Goal: Find specific page/section: Find specific page/section

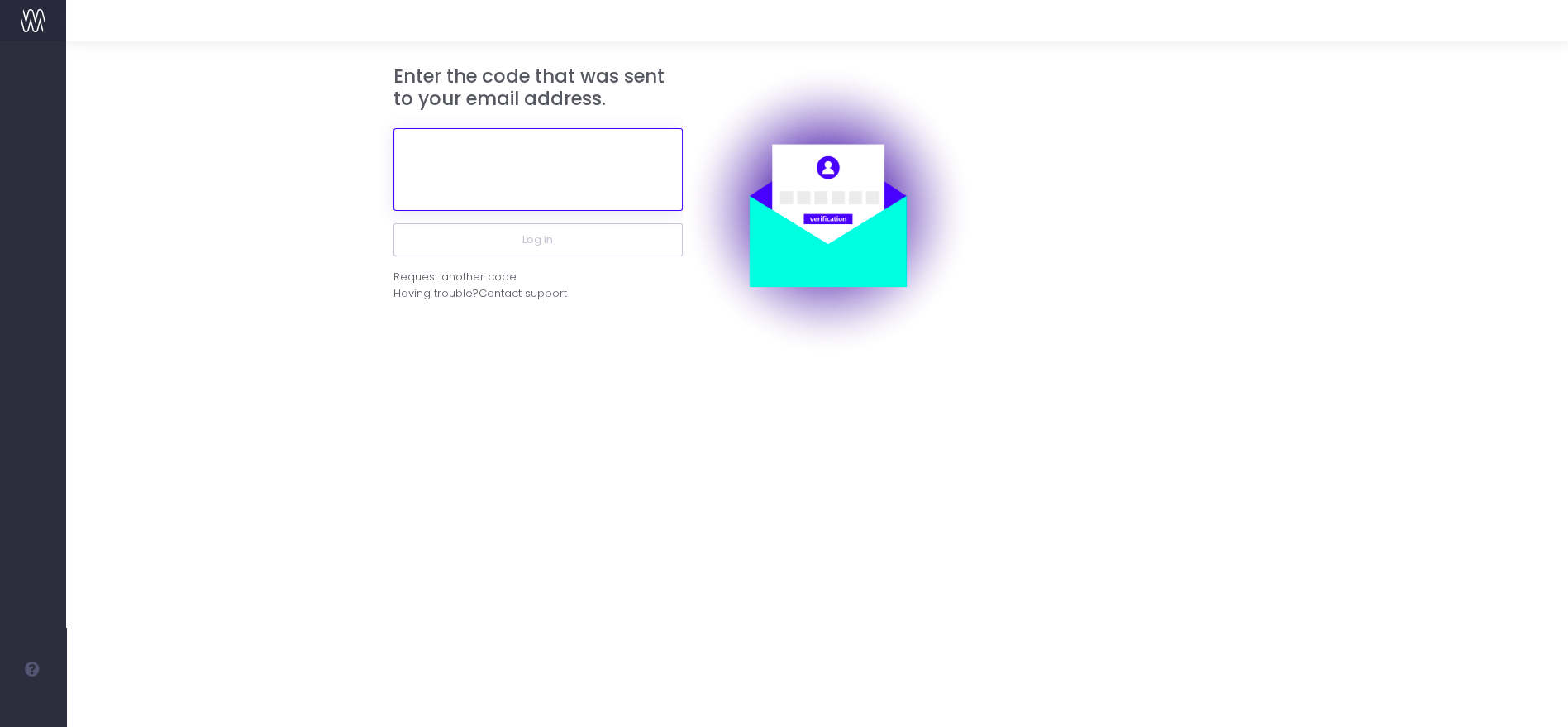
click at [513, 143] on input "text" at bounding box center [538, 169] width 289 height 83
paste input "152442"
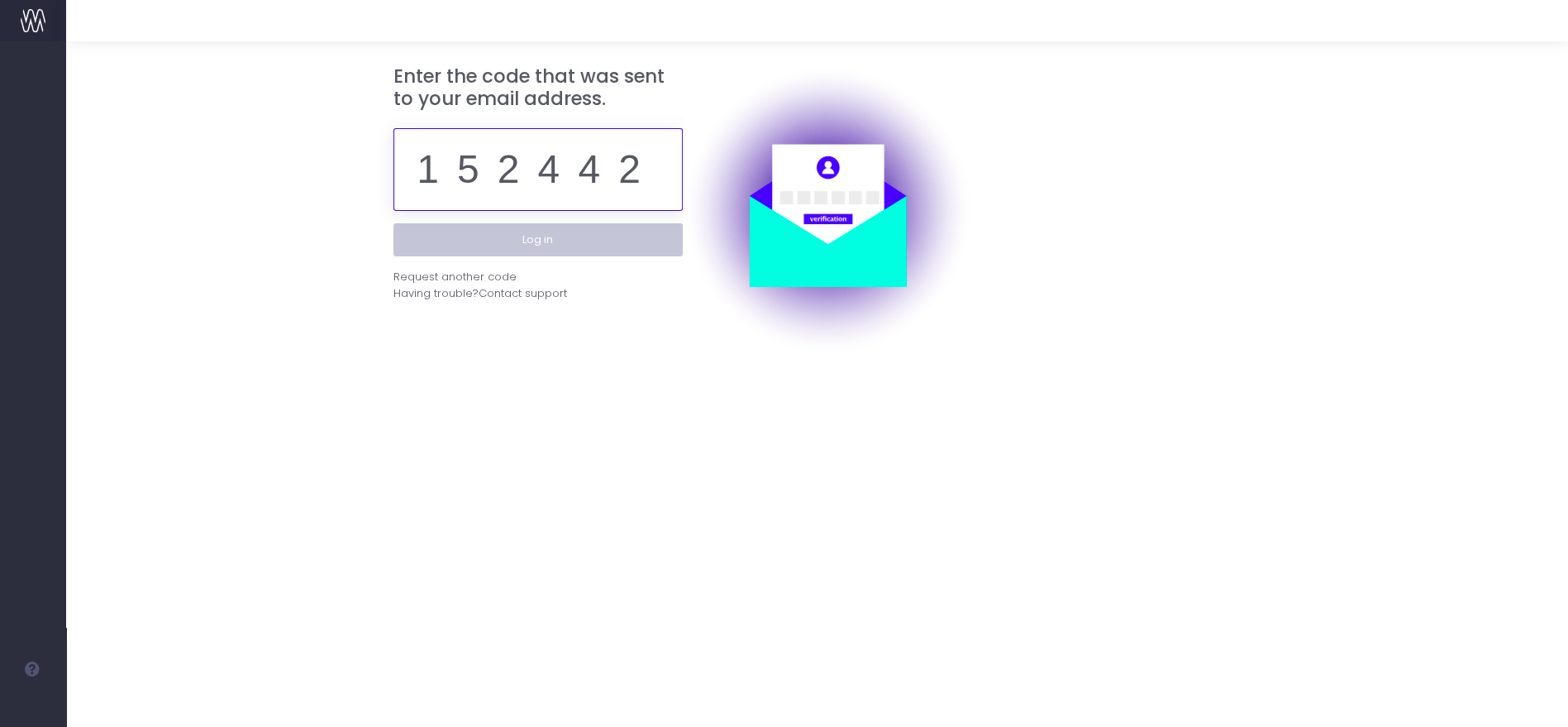
type input "152442"
click at [524, 224] on button "Log in" at bounding box center [538, 240] width 289 height 33
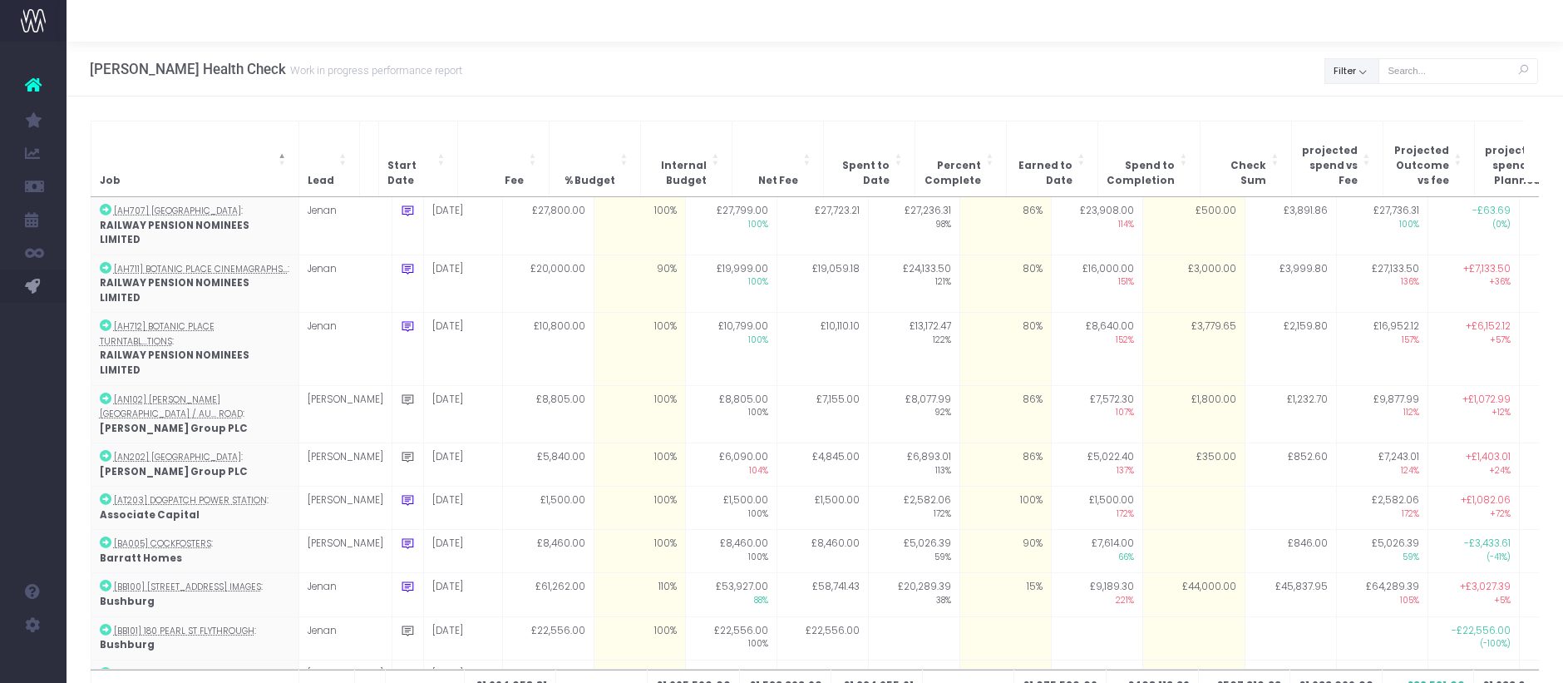
click at [1359, 69] on button "Filter" at bounding box center [1352, 71] width 55 height 26
click at [1351, 113] on span at bounding box center [1348, 108] width 15 height 15
click at [1366, 111] on input "All" at bounding box center [1371, 105] width 11 height 11
checkbox input "false"
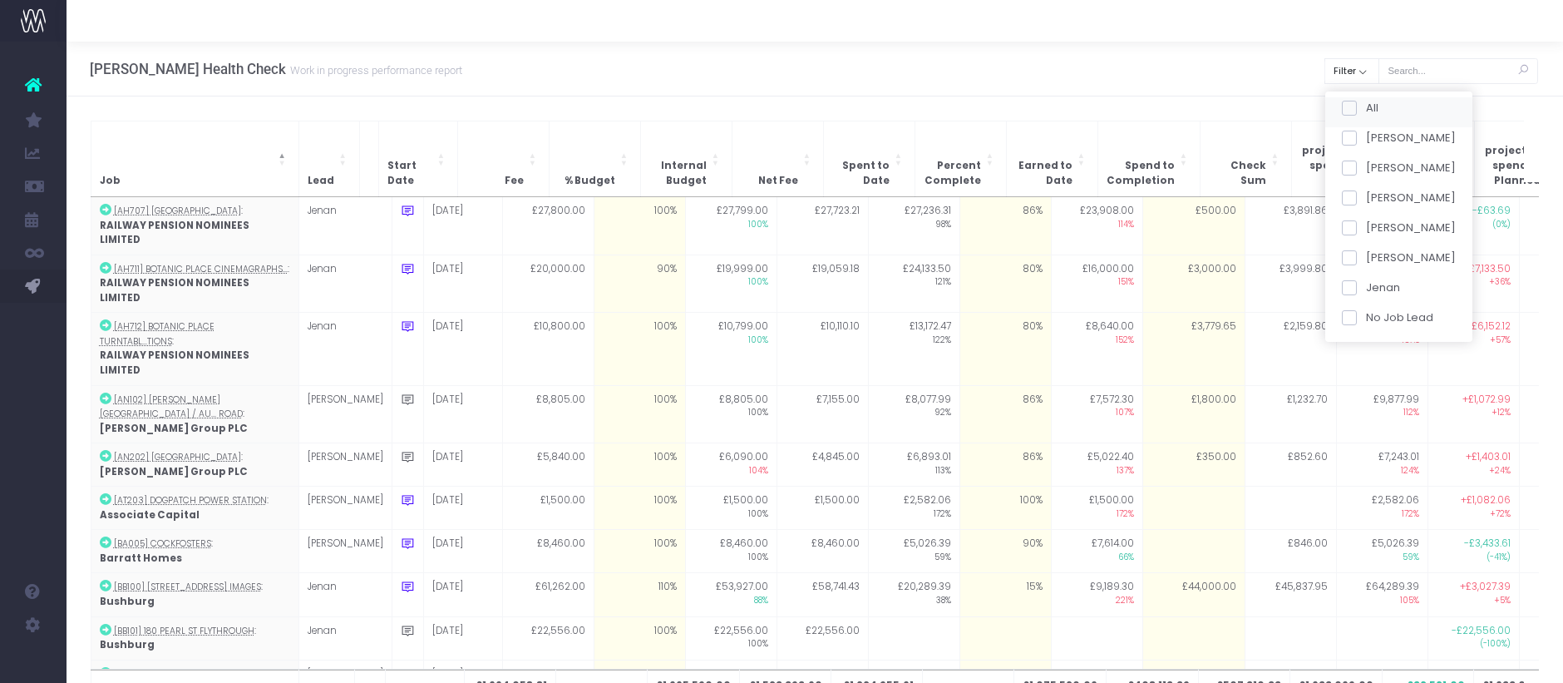
checkbox input "false"
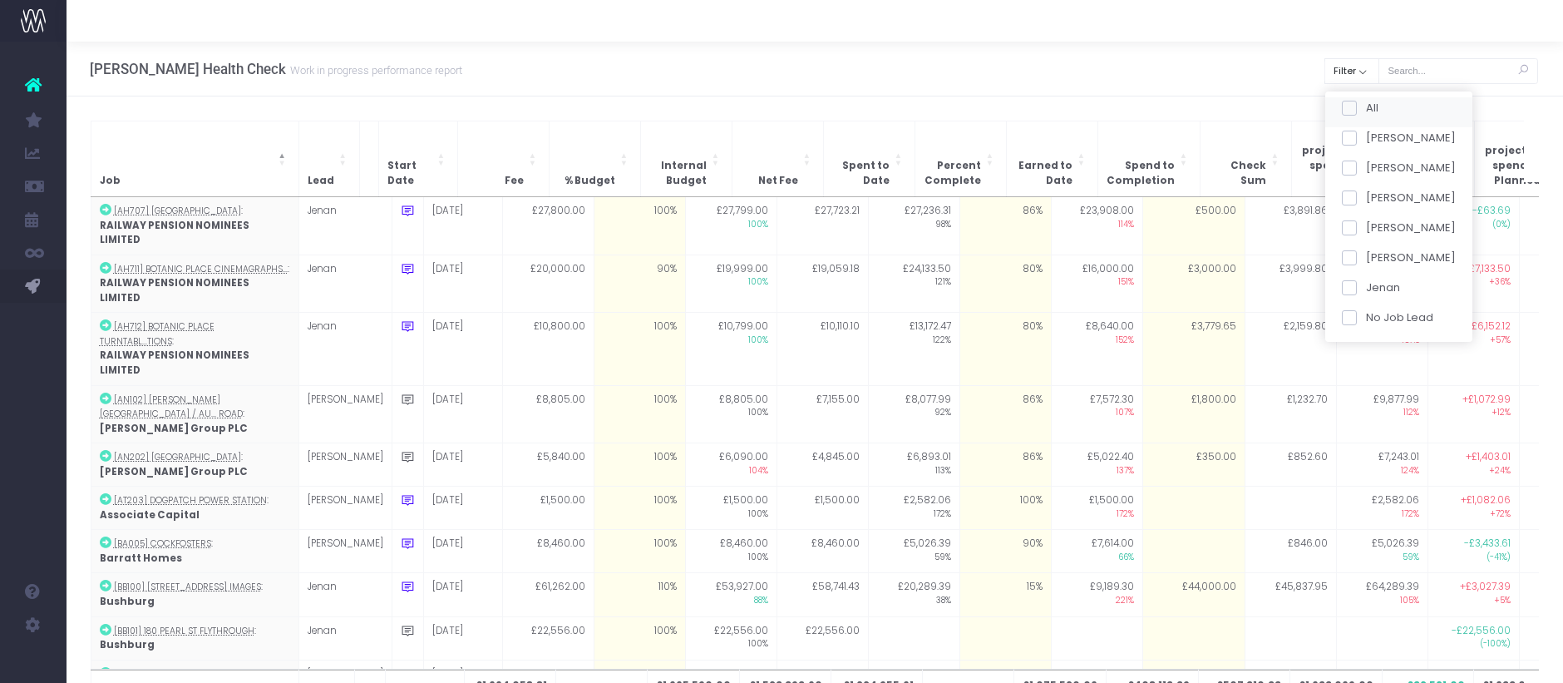
checkbox input "false"
click at [1350, 167] on span at bounding box center [1348, 167] width 15 height 15
click at [1366, 167] on input "[PERSON_NAME]" at bounding box center [1371, 165] width 11 height 11
checkbox input "true"
click at [1365, 340] on button "Apply" at bounding box center [1363, 349] width 50 height 27
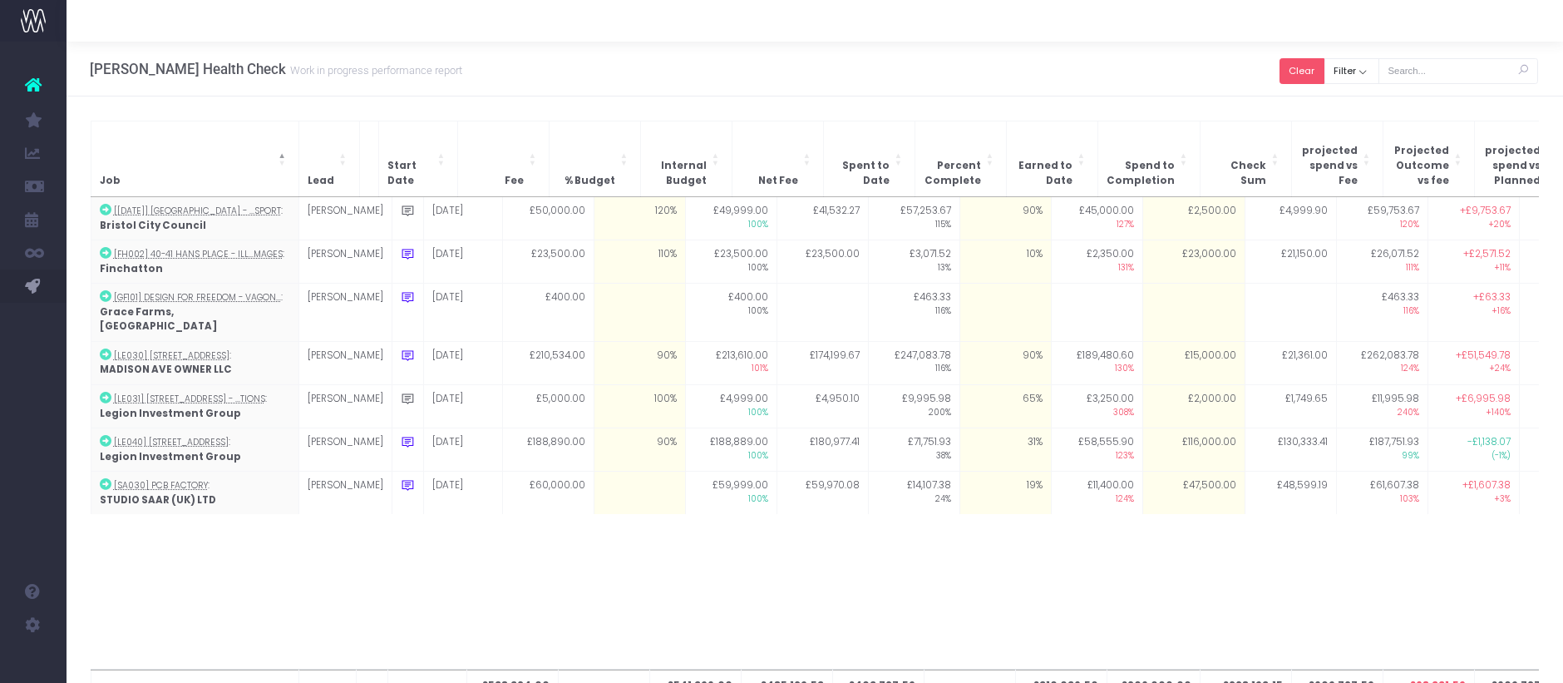
click at [1309, 66] on button "Clear" at bounding box center [1302, 71] width 45 height 26
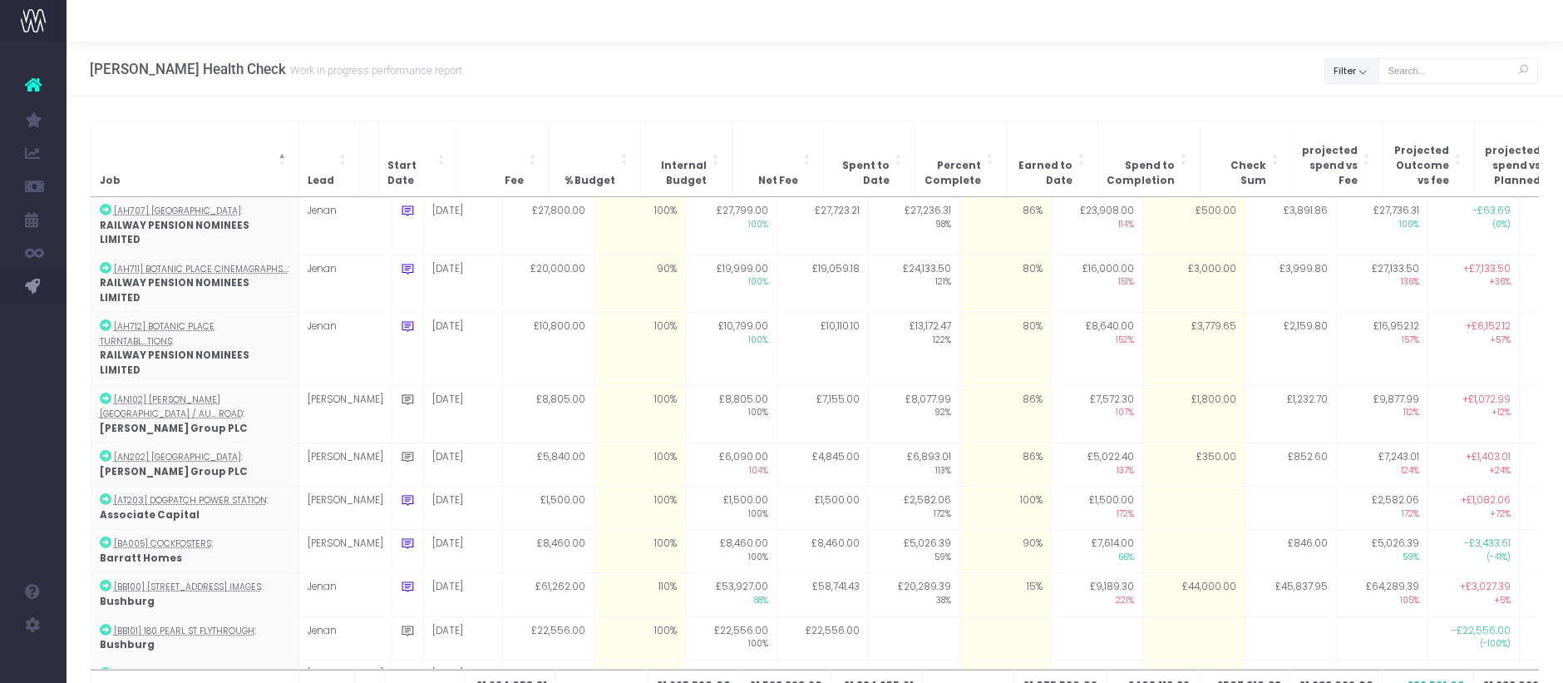
click at [1370, 63] on button "Filter" at bounding box center [1352, 71] width 55 height 26
click at [1351, 101] on span at bounding box center [1348, 108] width 15 height 15
click at [1366, 101] on input "All" at bounding box center [1371, 105] width 11 height 11
checkbox input "false"
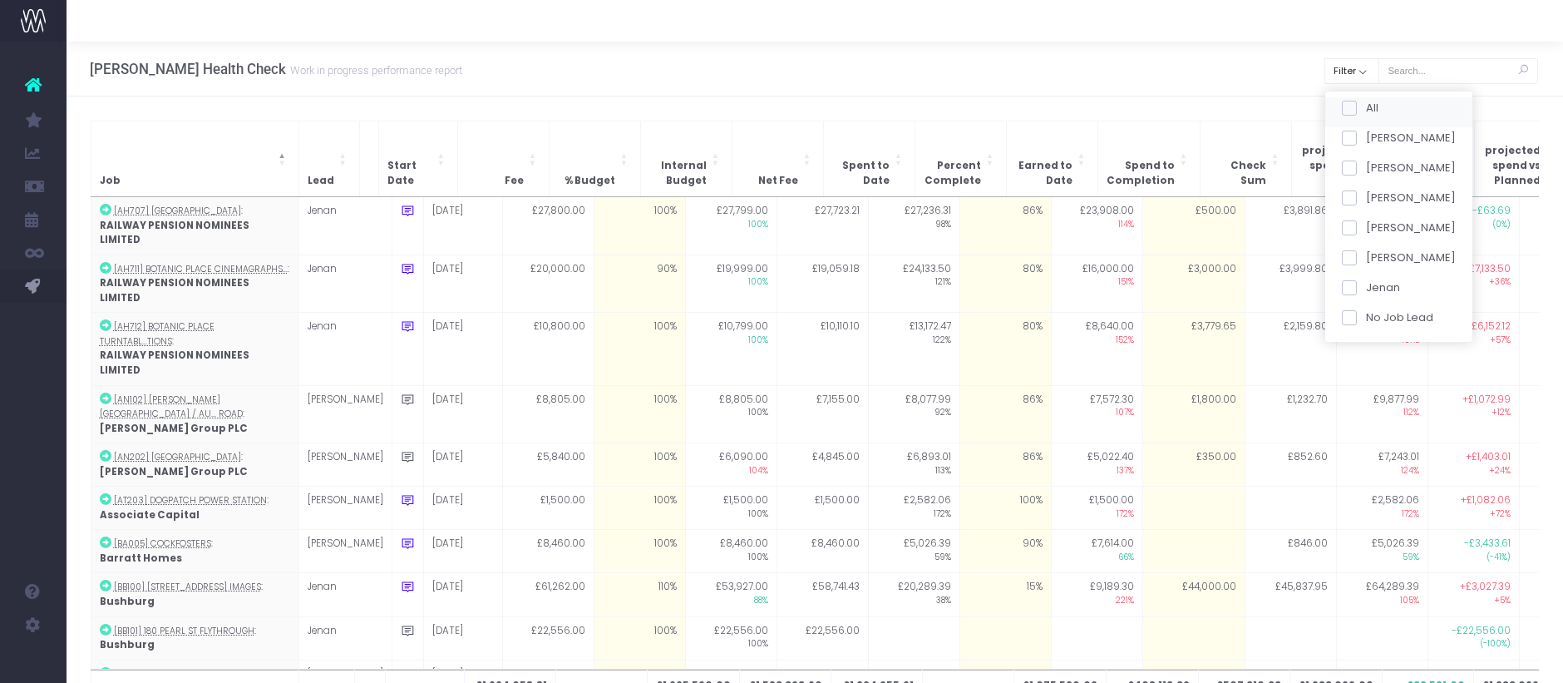
checkbox input "false"
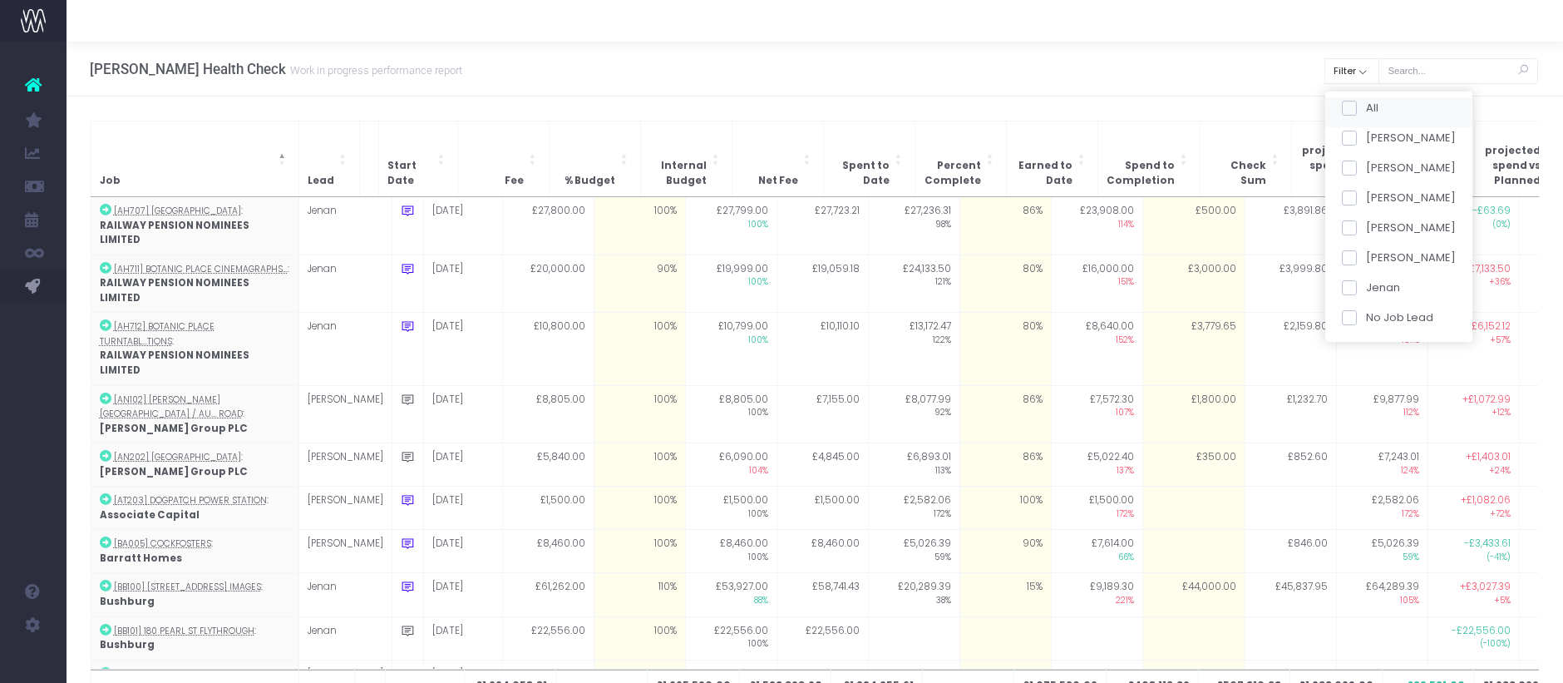
checkbox input "false"
click at [1352, 193] on span at bounding box center [1348, 197] width 15 height 15
click at [1366, 193] on input "[PERSON_NAME]" at bounding box center [1371, 195] width 11 height 11
checkbox input "true"
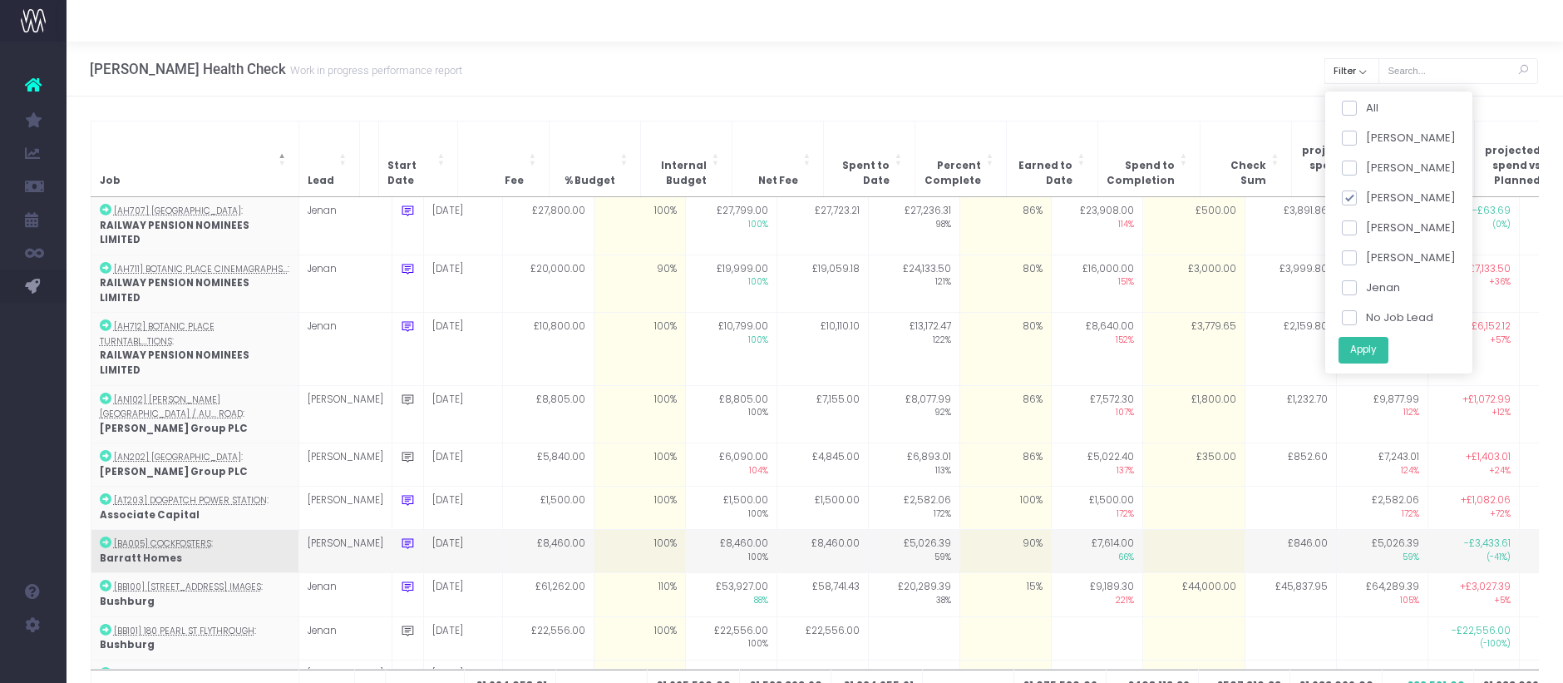
click at [1374, 342] on button "Apply" at bounding box center [1363, 349] width 50 height 27
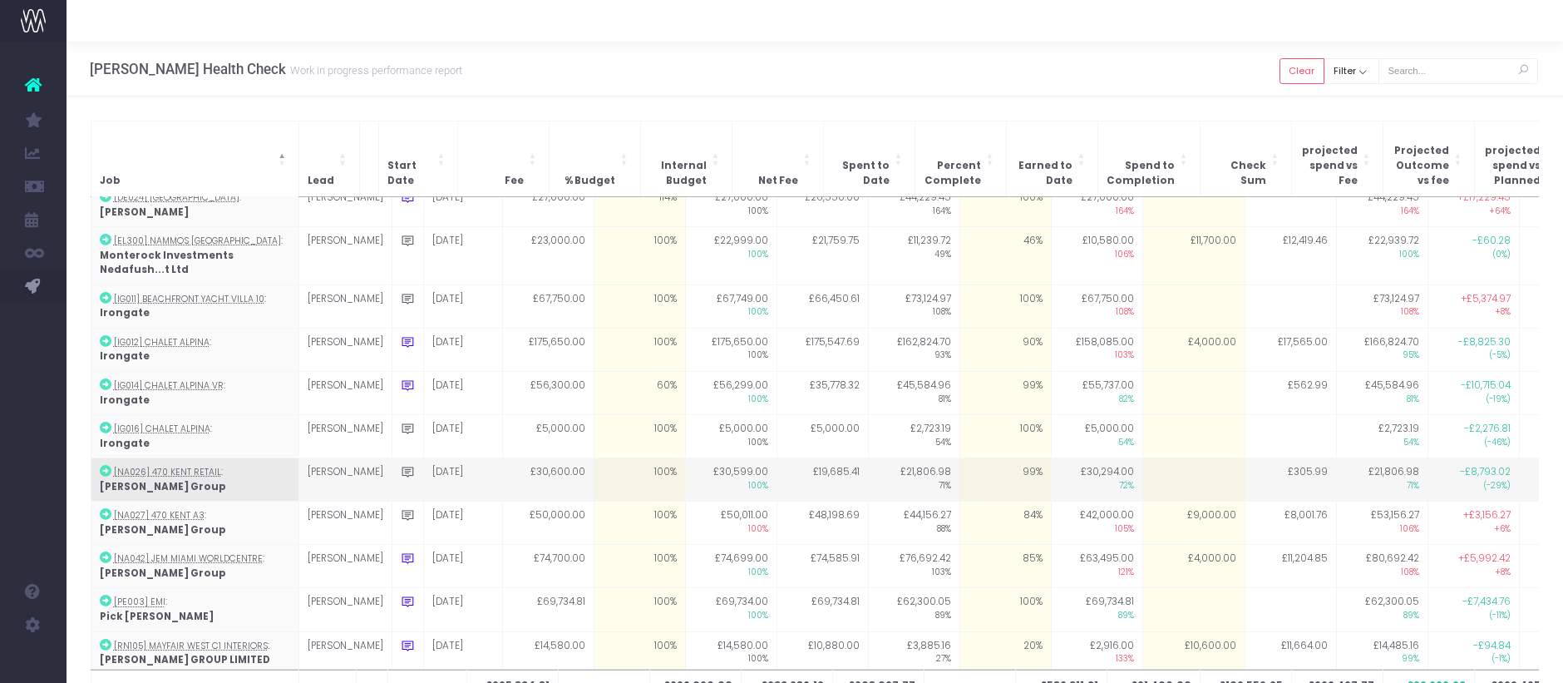
scroll to position [277, 0]
